Goal: Task Accomplishment & Management: Manage account settings

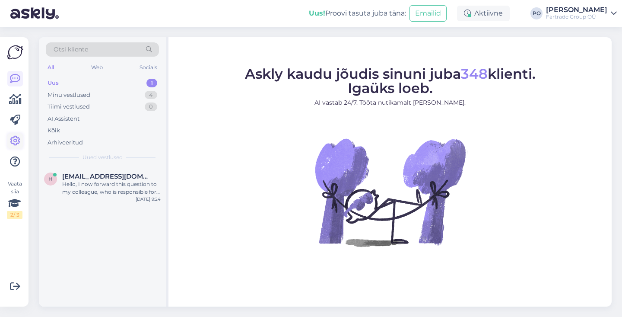
click at [17, 136] on icon at bounding box center [15, 141] width 10 height 10
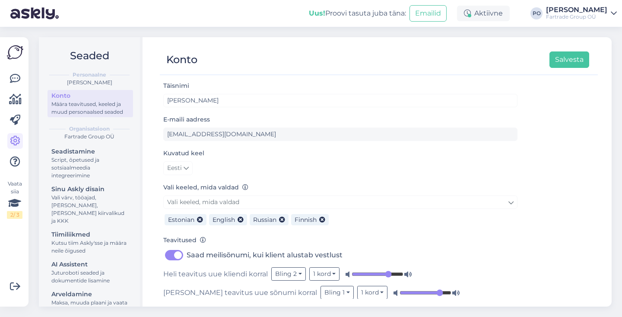
drag, startPoint x: 101, startPoint y: 269, endPoint x: 127, endPoint y: 246, distance: 35.2
click at [101, 269] on div "Juturoboti seaded ja dokumentide lisamine" at bounding box center [90, 277] width 78 height 16
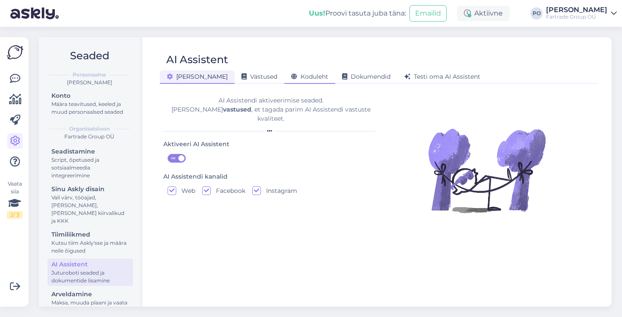
click at [291, 76] on span "Koduleht" at bounding box center [309, 77] width 37 height 8
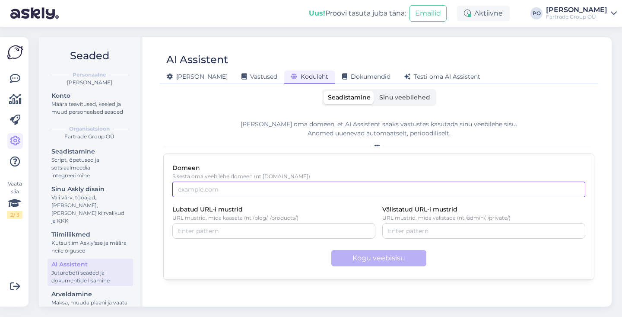
click at [256, 193] on input "Domeen" at bounding box center [378, 189] width 413 height 16
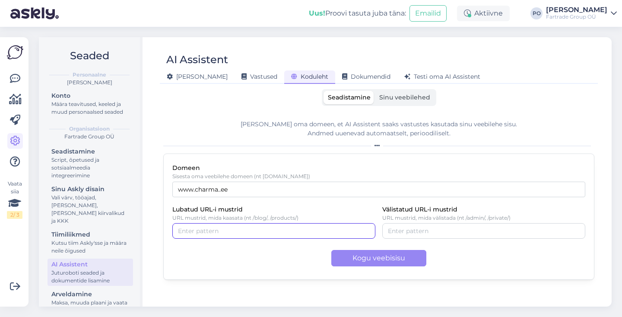
click at [244, 232] on input "Lubatud URL-i mustrid" at bounding box center [274, 231] width 192 height 10
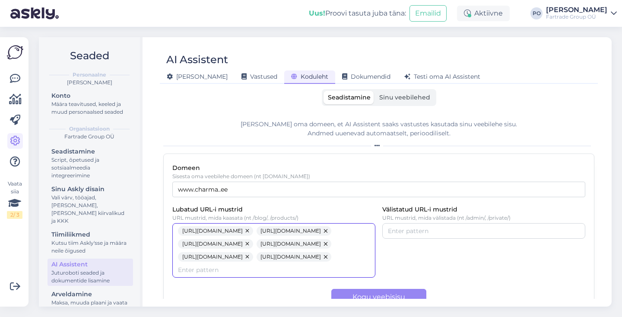
click at [343, 274] on div "[URL][DOMAIN_NAME] [URL][DOMAIN_NAME] [URL][DOMAIN_NAME] [URL][DOMAIN_NAME] [UR…" at bounding box center [274, 250] width 192 height 48
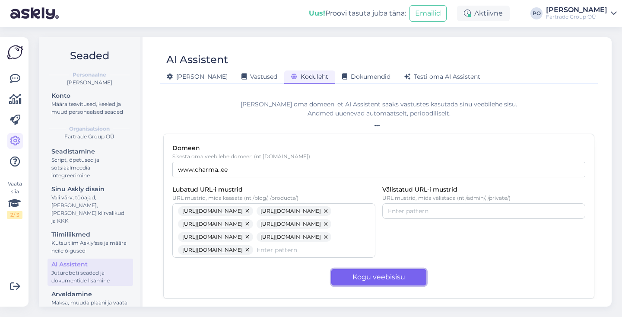
drag, startPoint x: 380, startPoint y: 279, endPoint x: 404, endPoint y: 244, distance: 42.1
click at [380, 279] on button "Kogu veebisisu" at bounding box center [378, 277] width 95 height 16
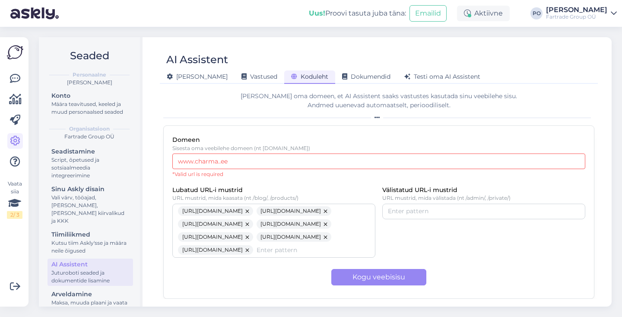
drag, startPoint x: 195, startPoint y: 130, endPoint x: 165, endPoint y: 126, distance: 30.6
click at [165, 126] on div "Domeen Sisesta oma veebilehe domeen (nt [DOMAIN_NAME]) [DOMAIN_NAME]..ee *Valid…" at bounding box center [378, 211] width 431 height 173
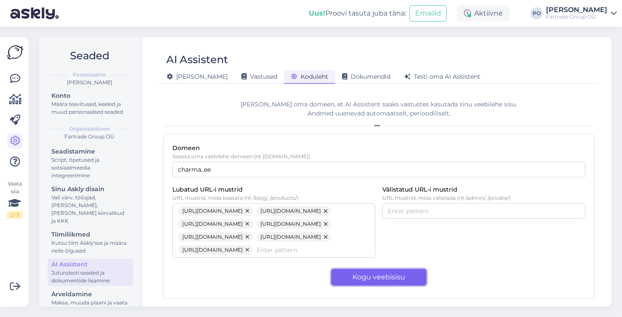
drag, startPoint x: 395, startPoint y: 274, endPoint x: 385, endPoint y: 232, distance: 42.7
click at [395, 274] on button "Kogu veebisisu" at bounding box center [378, 277] width 95 height 16
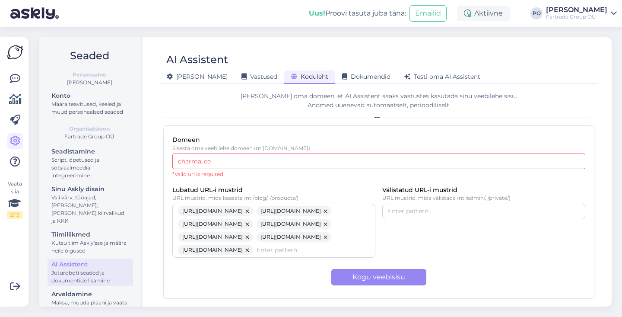
click at [204, 153] on input "charma..ee" at bounding box center [378, 161] width 413 height 16
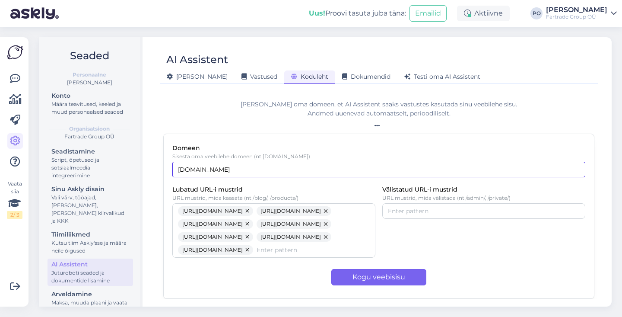
type input "[DOMAIN_NAME]"
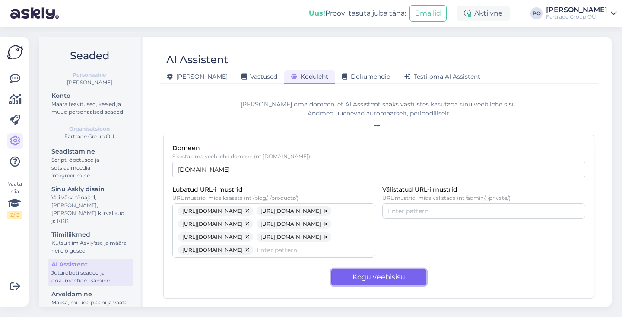
click at [358, 274] on button "Kogu veebisisu" at bounding box center [378, 277] width 95 height 16
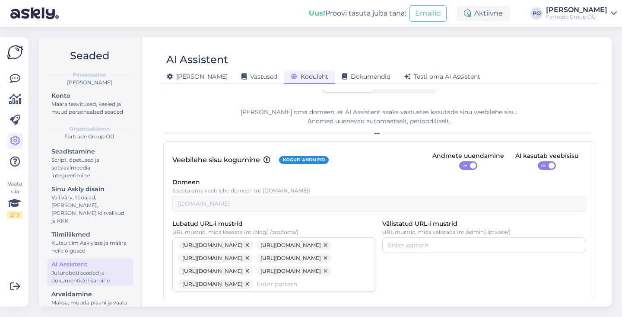
scroll to position [83, 0]
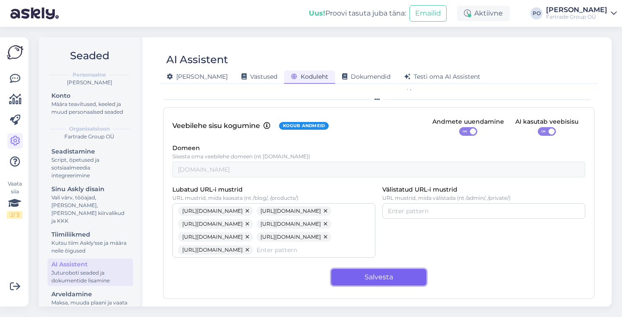
drag, startPoint x: 385, startPoint y: 276, endPoint x: 398, endPoint y: 253, distance: 26.5
click at [385, 276] on button "Salvesta" at bounding box center [378, 277] width 95 height 16
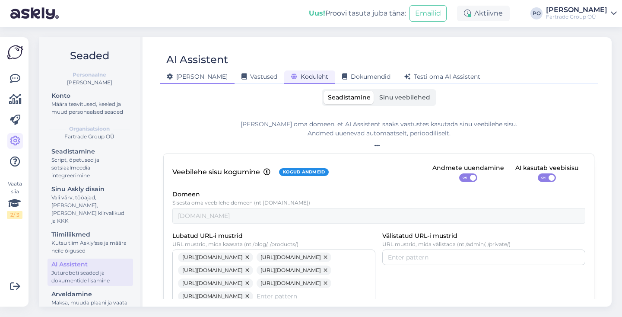
click at [183, 77] on span "[PERSON_NAME]" at bounding box center [197, 77] width 61 height 8
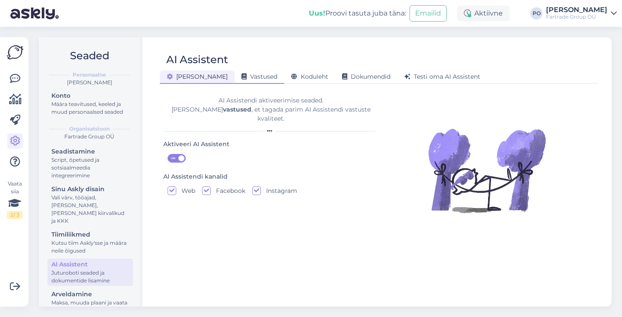
click at [242, 76] on span "Vastused" at bounding box center [260, 77] width 36 height 8
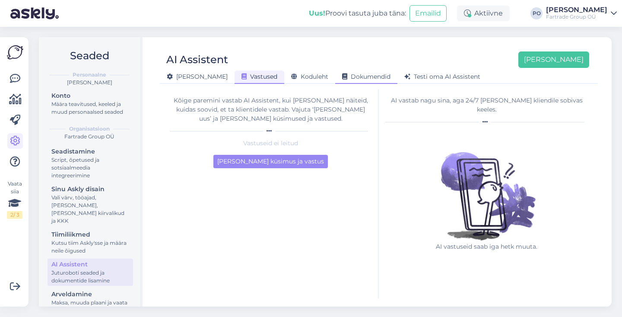
click at [343, 76] on span "Dokumendid" at bounding box center [366, 77] width 48 height 8
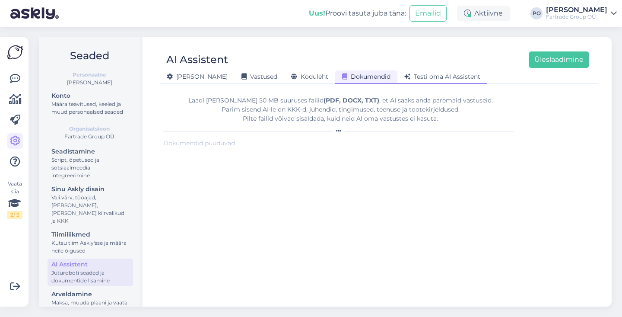
click at [404, 79] on span "Testi oma AI Assistent" at bounding box center [442, 77] width 76 height 8
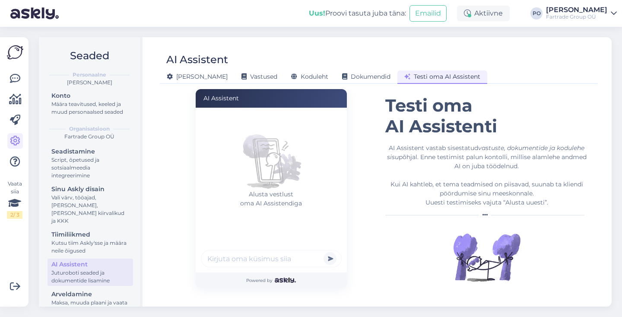
scroll to position [38, 0]
click at [229, 167] on figure "Alusta vestlust oma AI Assistendiga" at bounding box center [271, 160] width 141 height 78
click at [280, 257] on input "text" at bounding box center [271, 258] width 141 height 17
type input "Tere, tahaks uurida oma tellimuse kohta"
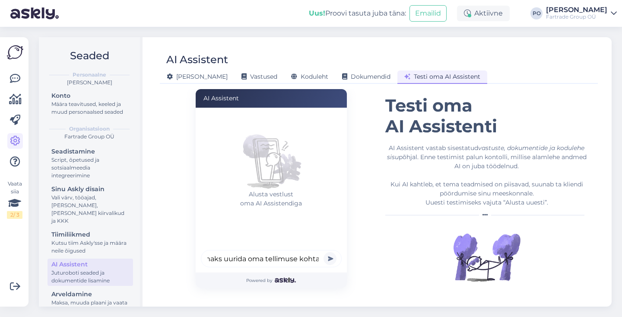
click at [324, 252] on button "submit" at bounding box center [330, 258] width 13 height 13
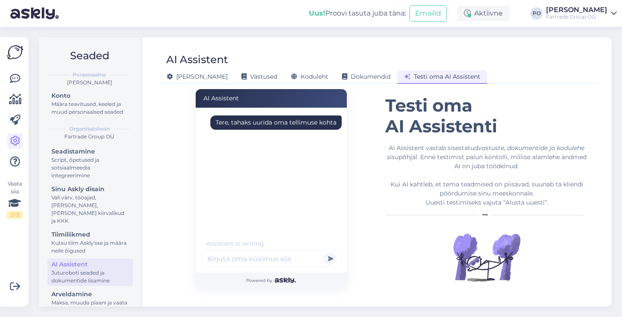
scroll to position [0, 0]
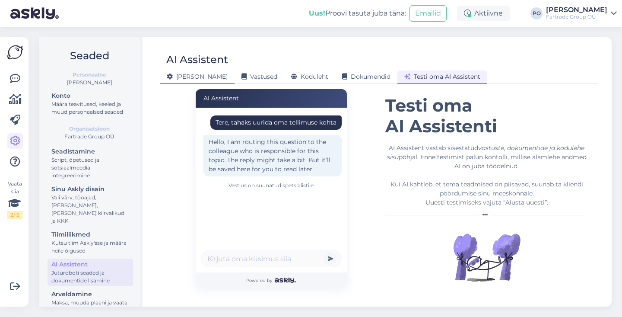
click at [174, 75] on span "[PERSON_NAME]" at bounding box center [197, 77] width 61 height 8
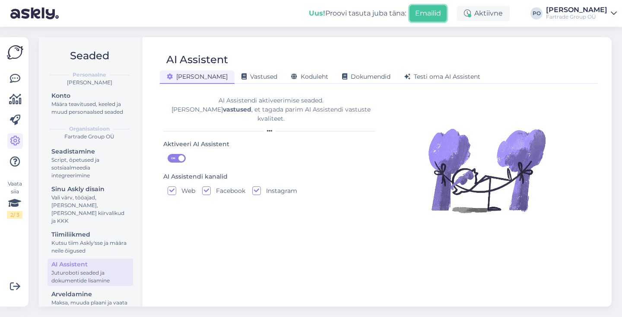
click at [419, 14] on button "Emailid" at bounding box center [428, 13] width 37 height 16
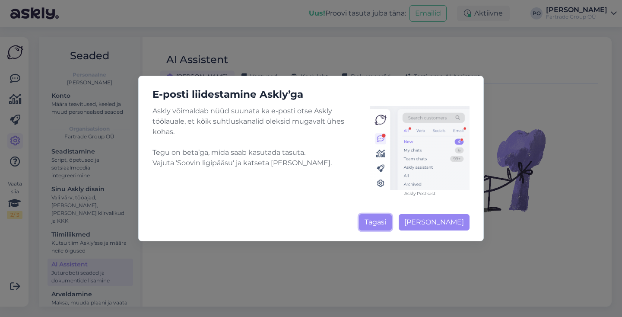
click at [383, 219] on button "Tagasi" at bounding box center [375, 222] width 33 height 16
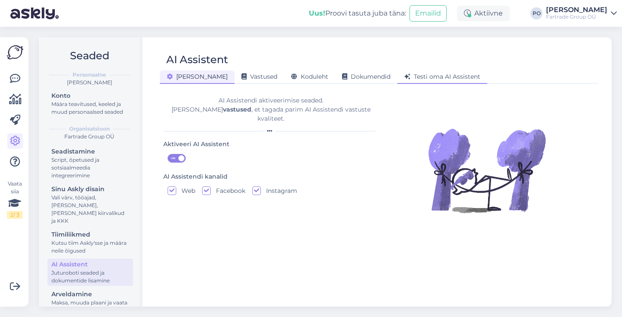
click at [404, 75] on span "Testi oma AI Assistent" at bounding box center [442, 77] width 76 height 8
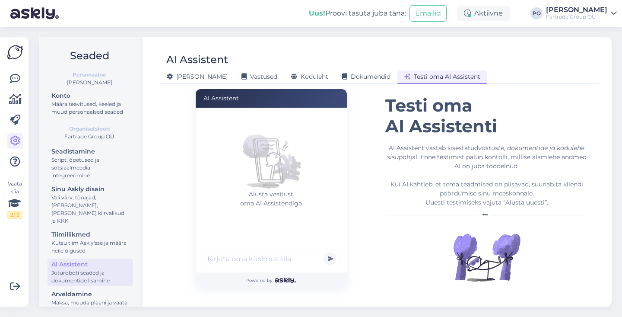
click at [227, 254] on input "text" at bounding box center [271, 258] width 141 height 17
type input "[PERSON_NAME], sooviks uurida Monaghan diivani kohta"
click at [328, 254] on button "submit" at bounding box center [330, 258] width 13 height 13
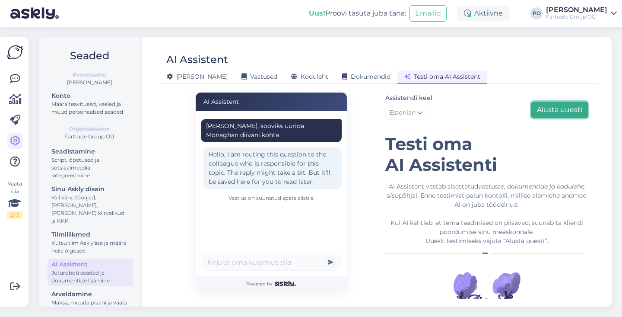
click at [560, 107] on button "Alusta uuesti" at bounding box center [559, 110] width 57 height 16
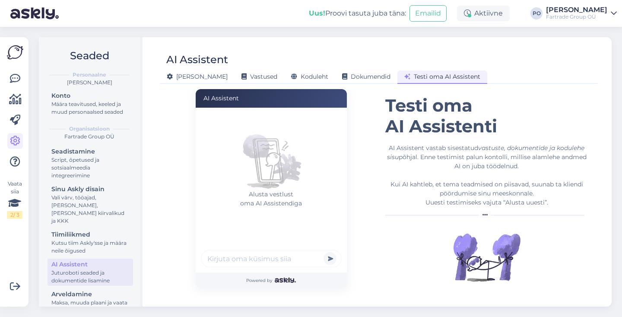
click at [237, 256] on input "text" at bounding box center [271, 258] width 141 height 17
type input "Tere, mis [PERSON_NAME] salong [PERSON_NAME] on"
click at [324, 252] on button "submit" at bounding box center [330, 258] width 13 height 13
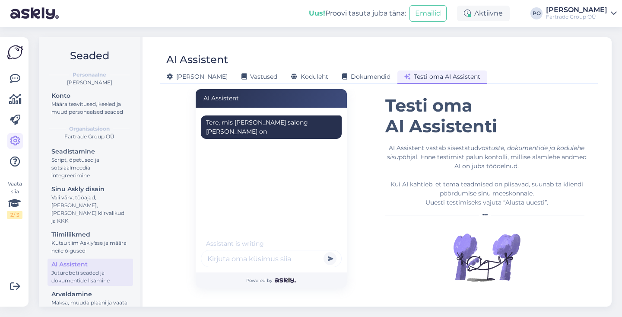
scroll to position [0, 0]
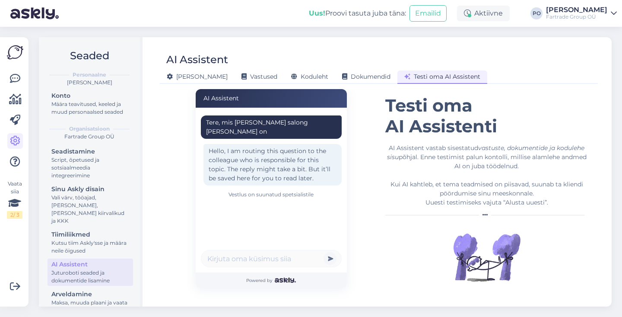
click at [610, 12] on link "[PERSON_NAME] Fartrade Group OÜ" at bounding box center [581, 13] width 71 height 14
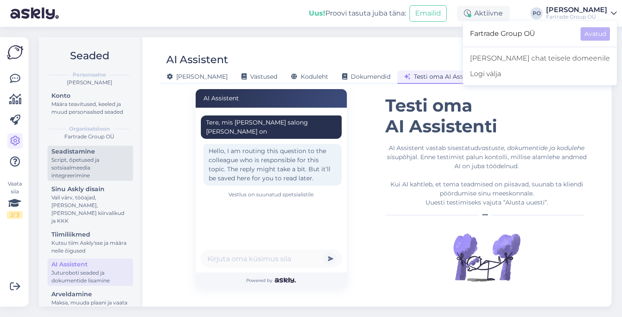
click at [84, 155] on div "Seadistamine" at bounding box center [90, 151] width 78 height 9
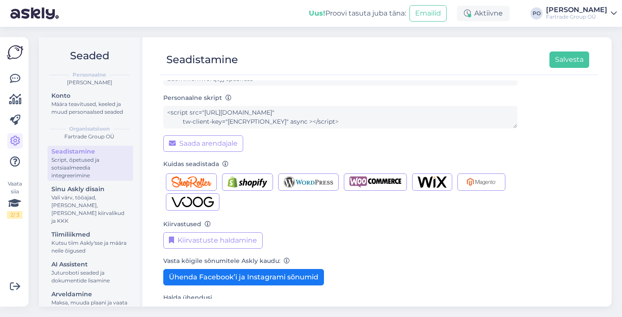
scroll to position [86, 0]
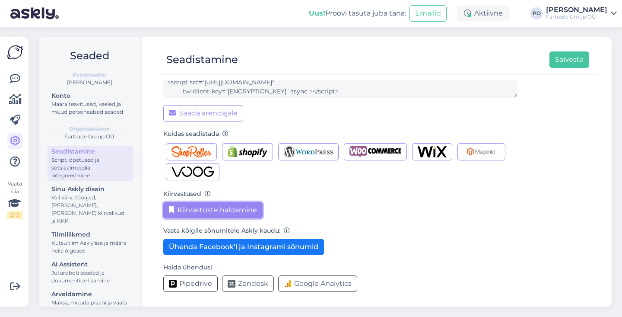
click at [247, 212] on button "Kiirvastuste haldamine" at bounding box center [212, 210] width 99 height 16
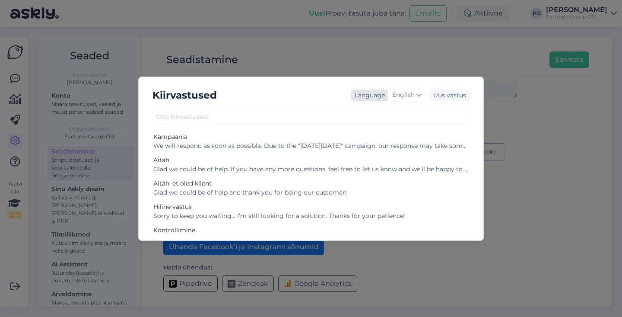
click at [422, 95] on icon at bounding box center [419, 95] width 5 height 10
type input "est"
click at [377, 135] on link "Estonian" at bounding box center [388, 134] width 95 height 14
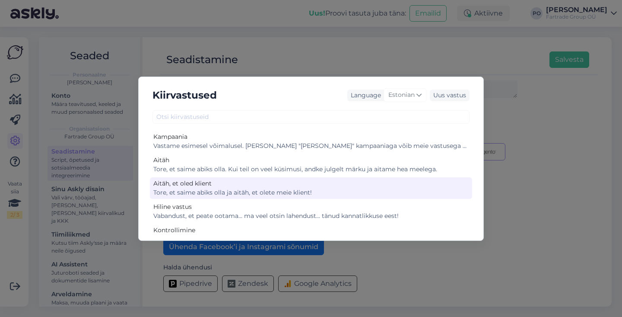
scroll to position [62, 0]
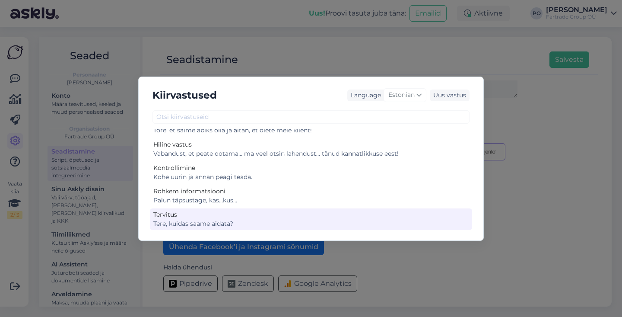
click at [186, 211] on div "Tervitus" at bounding box center [310, 214] width 315 height 9
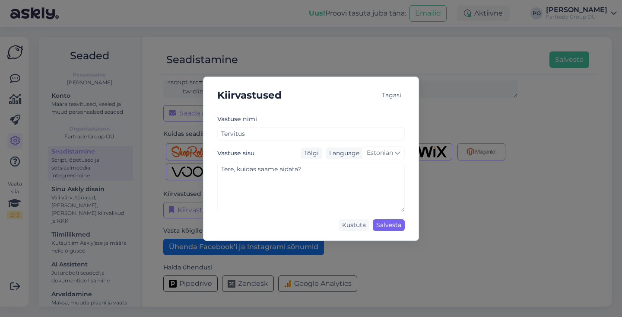
click at [395, 224] on div "Salvesta" at bounding box center [389, 225] width 32 height 12
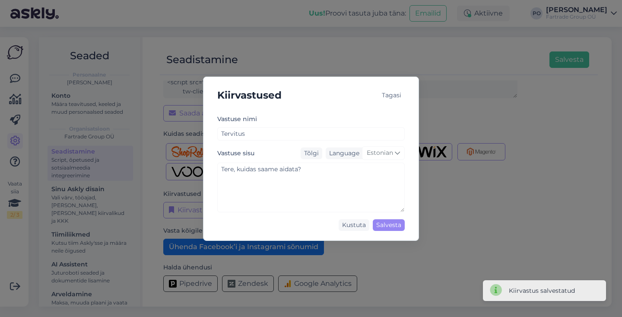
click at [395, 95] on div "Tagasi" at bounding box center [391, 95] width 26 height 12
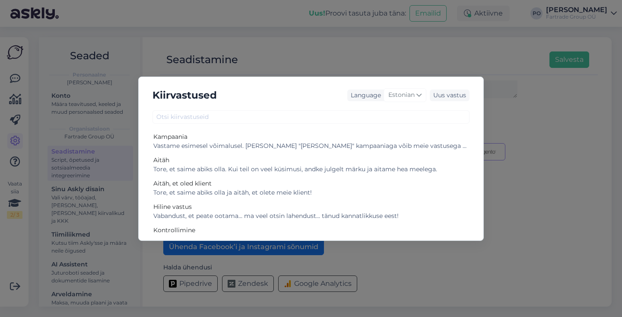
click at [519, 118] on div "Kiirvastused Language Estonian Uus vastus Kampaania Vastame esimesel võimalusel…" at bounding box center [311, 158] width 622 height 317
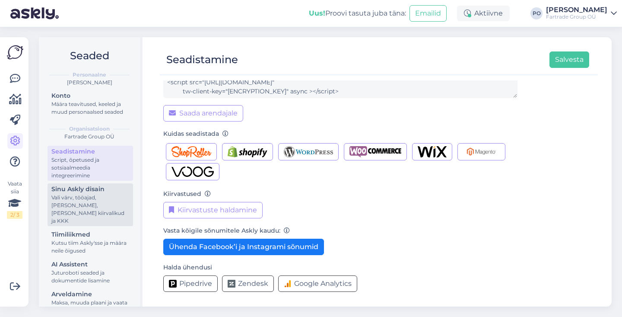
click at [99, 203] on div "Vali värv, tööajad, [PERSON_NAME], [PERSON_NAME] kiirvalikud ja KKK" at bounding box center [90, 209] width 78 height 31
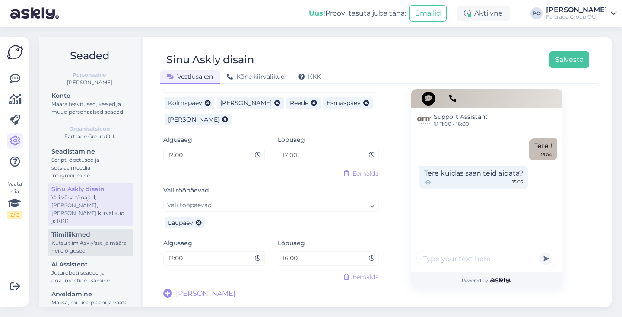
scroll to position [17, 0]
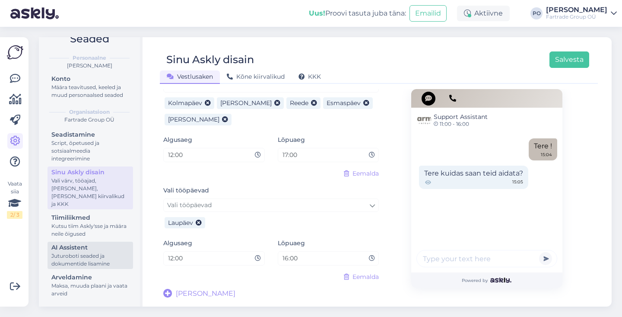
click at [91, 253] on div "Juturoboti seaded ja dokumentide lisamine" at bounding box center [90, 260] width 78 height 16
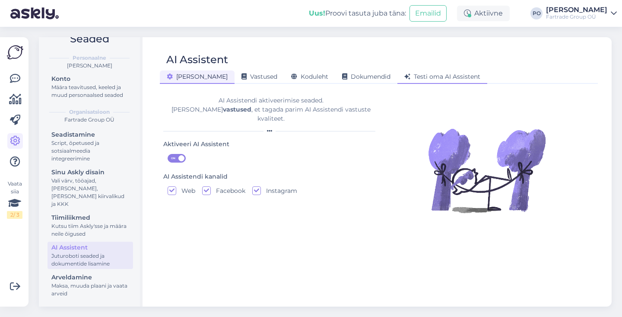
click at [404, 76] on span "Testi oma AI Assistent" at bounding box center [442, 77] width 76 height 8
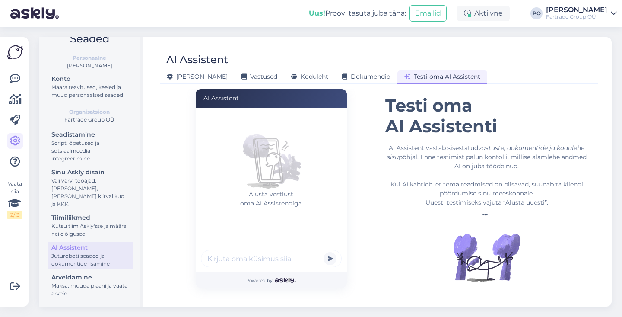
click at [228, 259] on input "text" at bounding box center [271, 258] width 141 height 17
type input "tahaks teada diivani kohta"
click at [324, 252] on button "submit" at bounding box center [330, 258] width 13 height 13
